Goal: Transaction & Acquisition: Purchase product/service

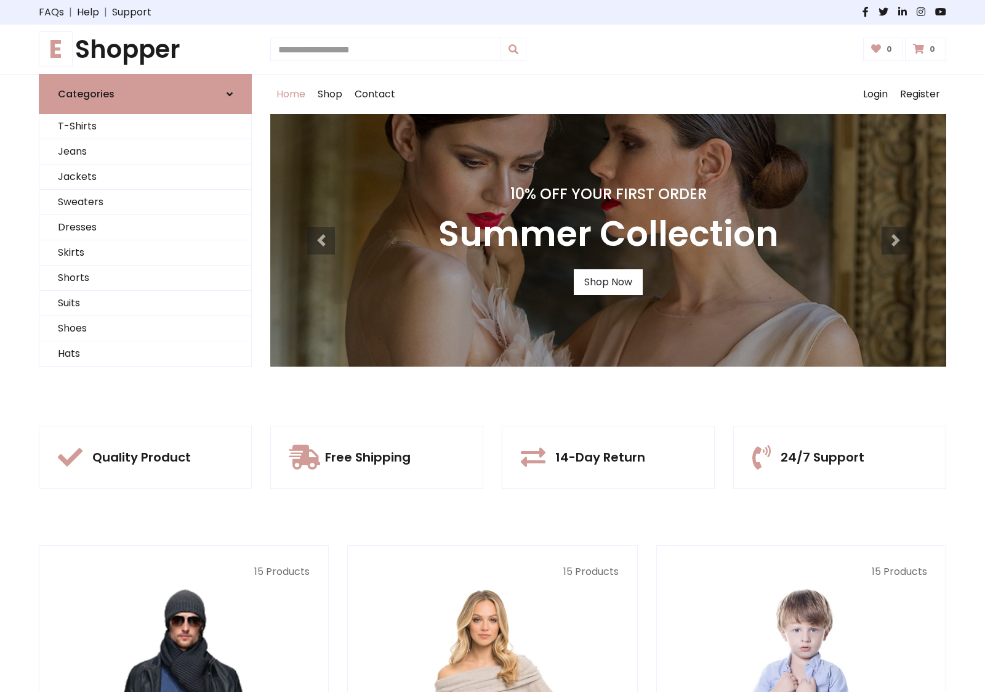
click at [493, 345] on div "10% Off Your First Order Summer Collection Shop Now" at bounding box center [608, 240] width 676 height 252
click at [608, 281] on link "Shop Now" at bounding box center [608, 282] width 69 height 26
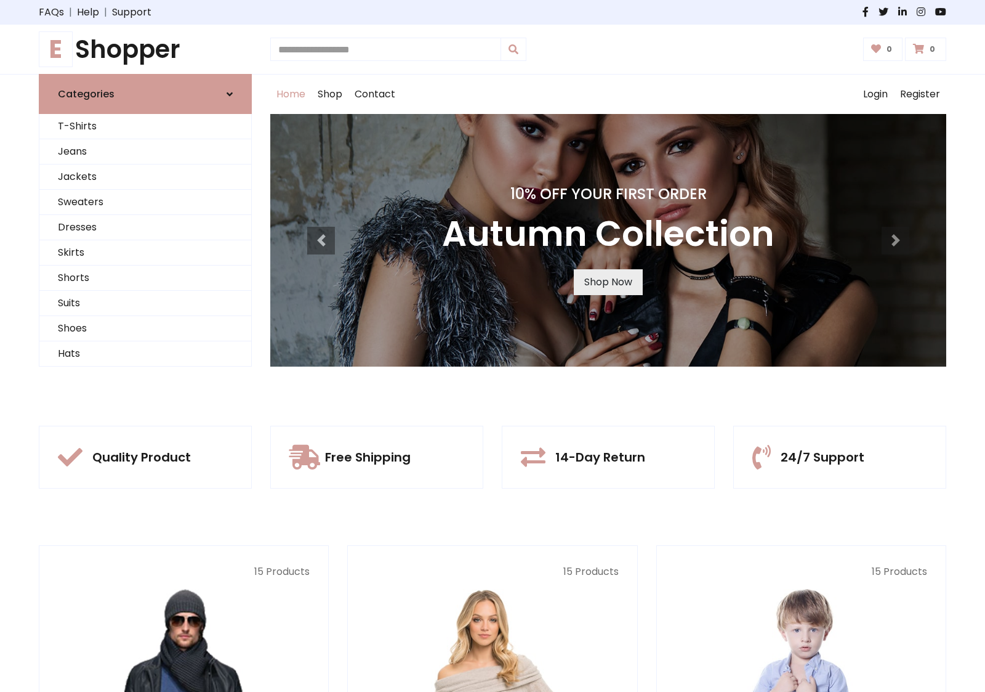
click at [608, 281] on link "Shop Now" at bounding box center [608, 282] width 69 height 26
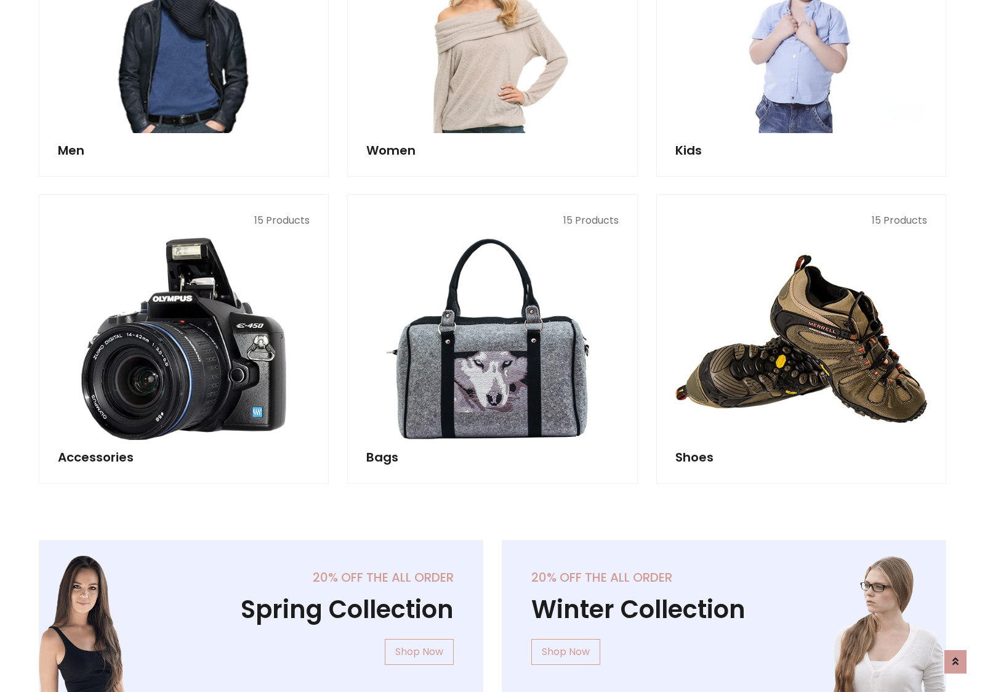
scroll to position [1228, 0]
